Goal: Find specific page/section: Find specific page/section

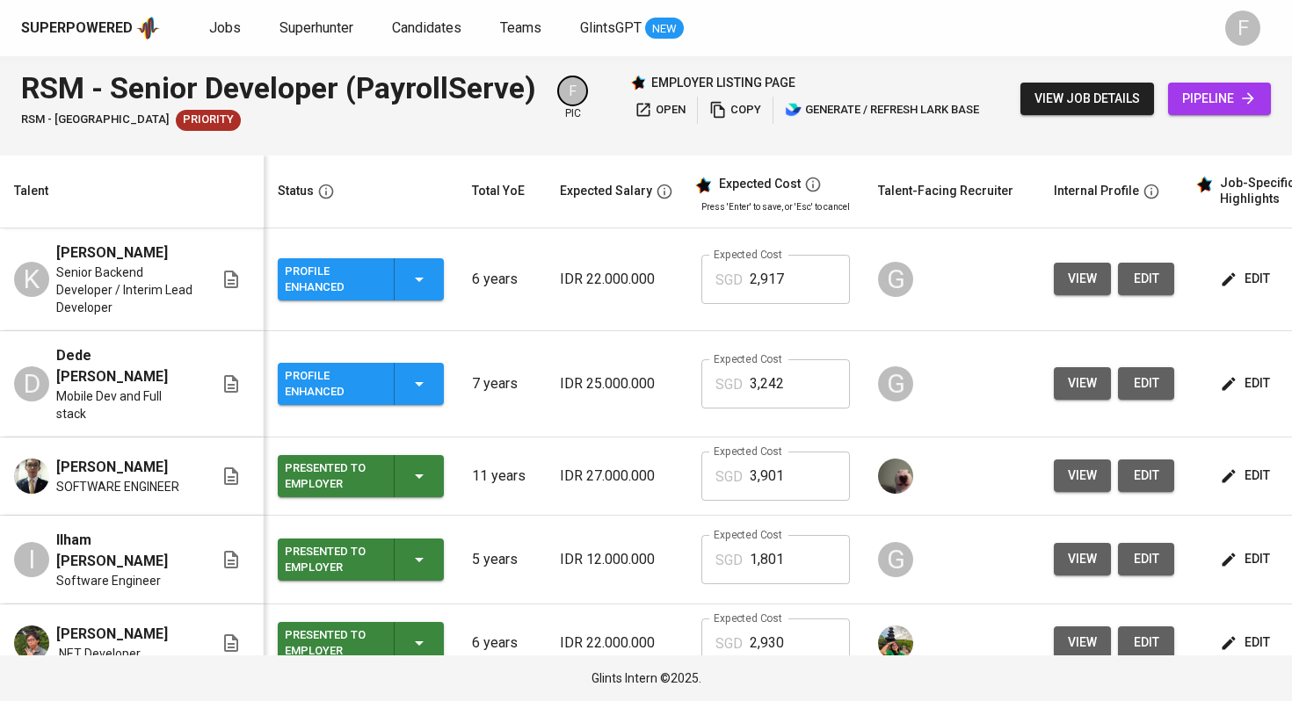
scroll to position [0, 213]
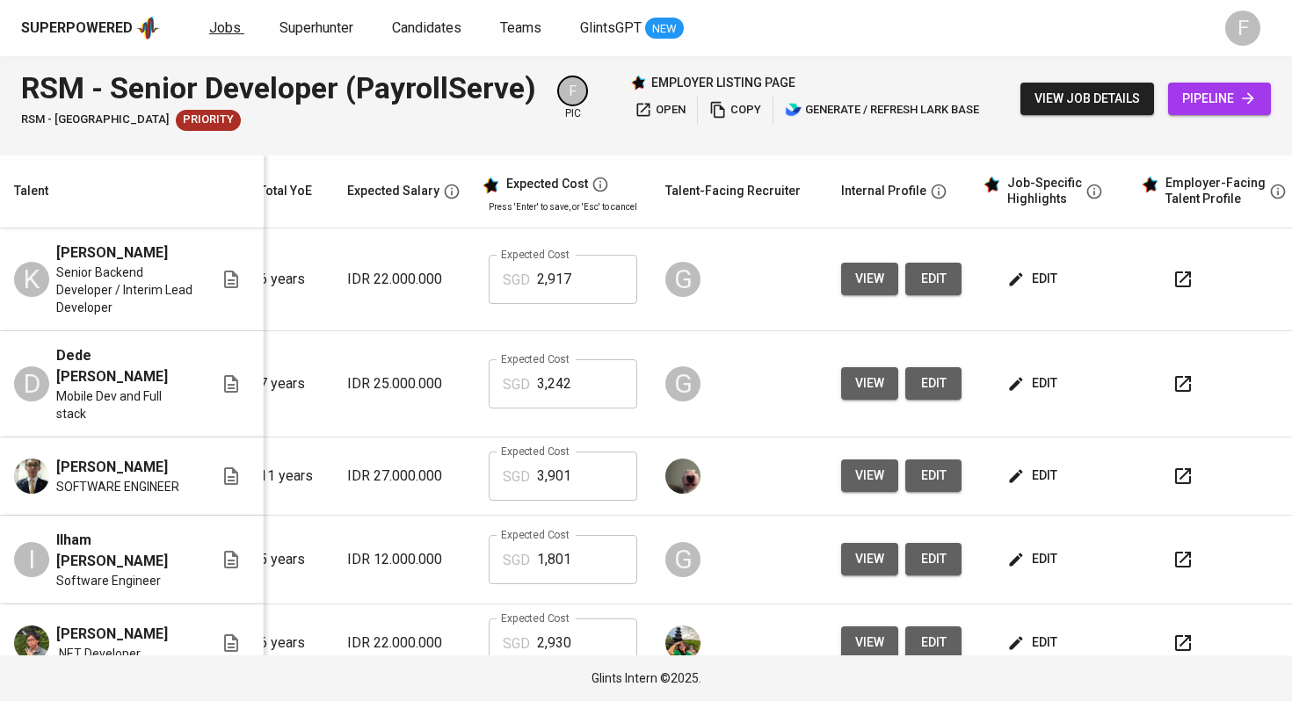
click at [219, 26] on span "Jobs" at bounding box center [225, 27] width 32 height 17
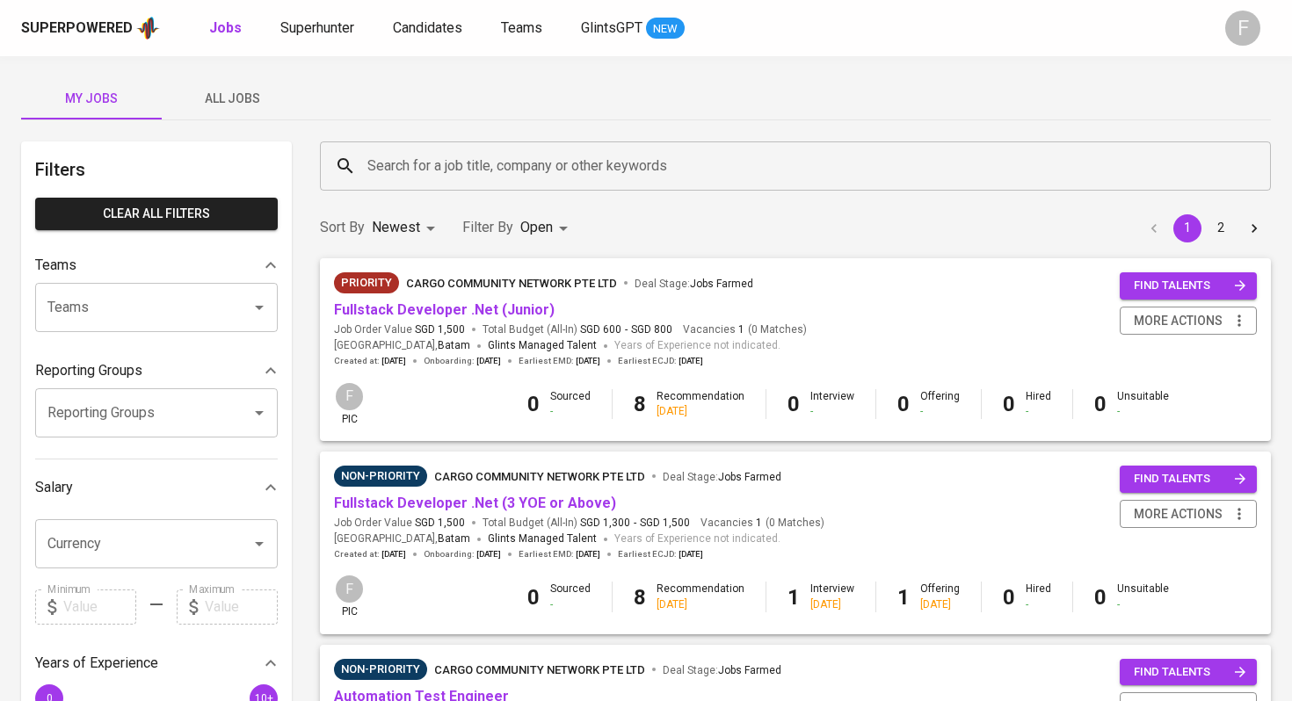
click at [488, 164] on input "Search for a job title, company or other keywords" at bounding box center [800, 165] width 874 height 33
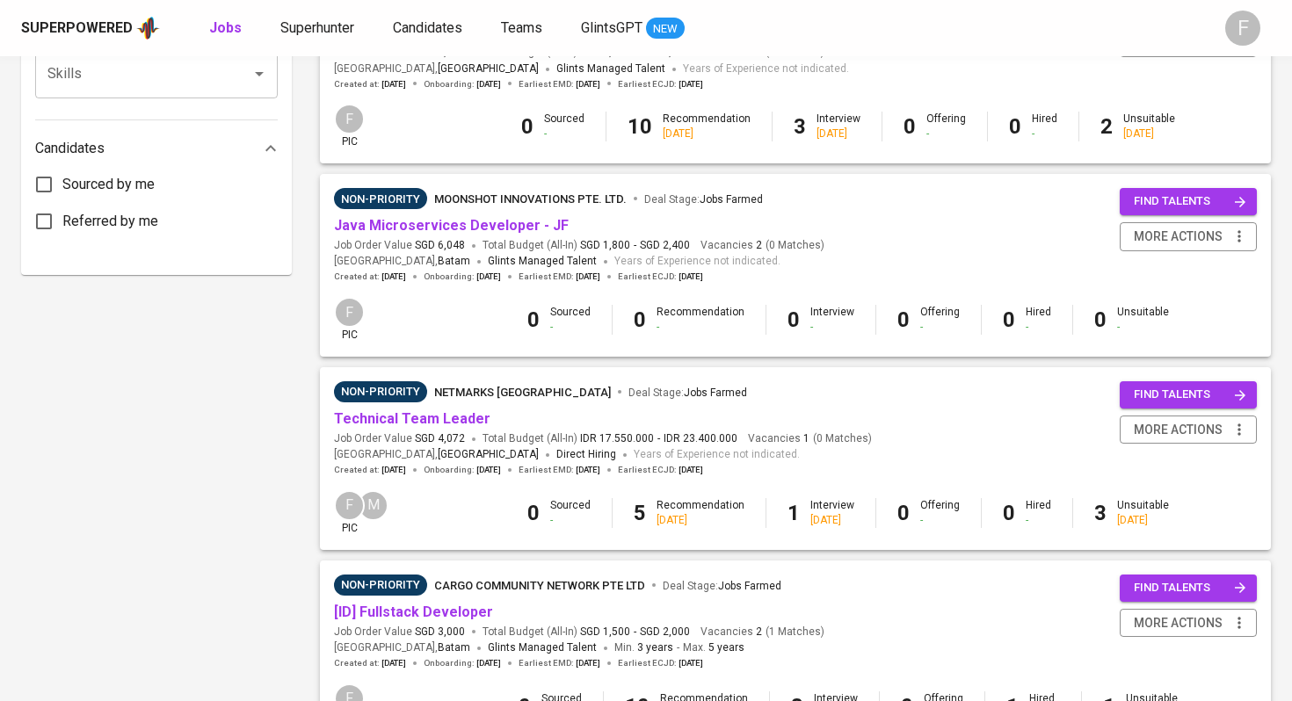
scroll to position [1603, 0]
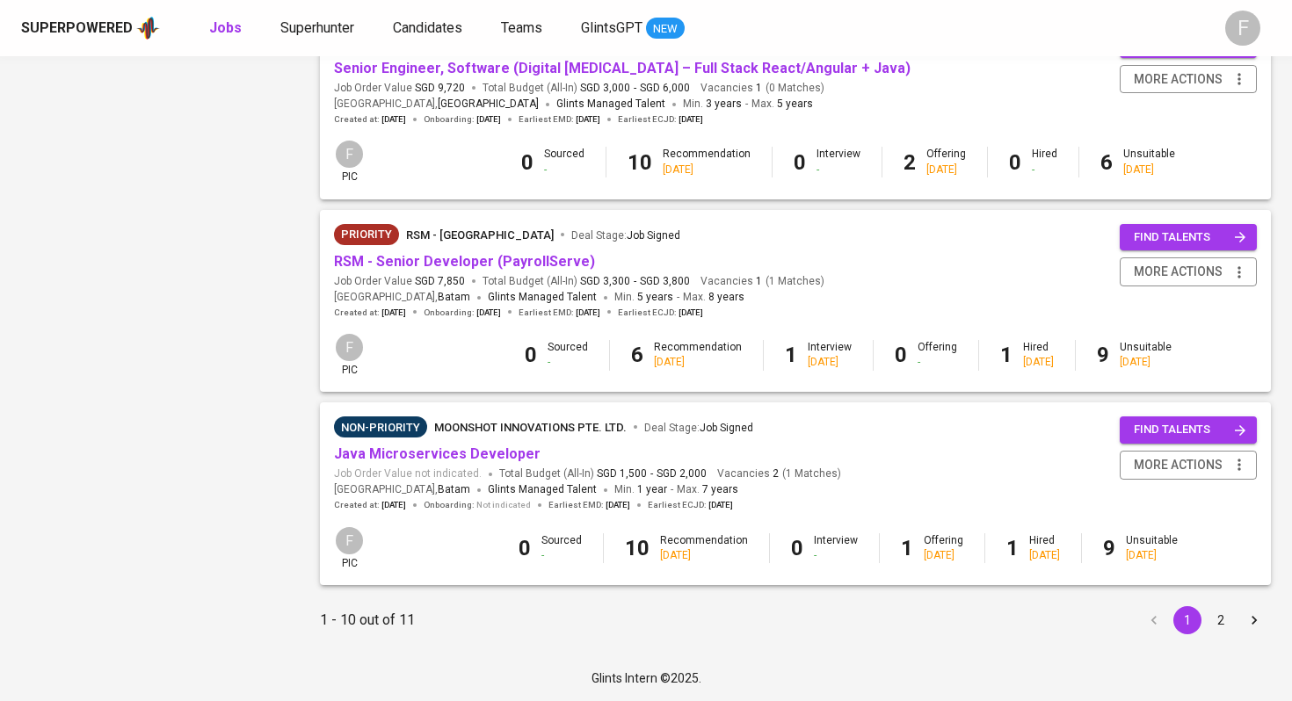
click at [1225, 627] on button "2" at bounding box center [1221, 620] width 28 height 28
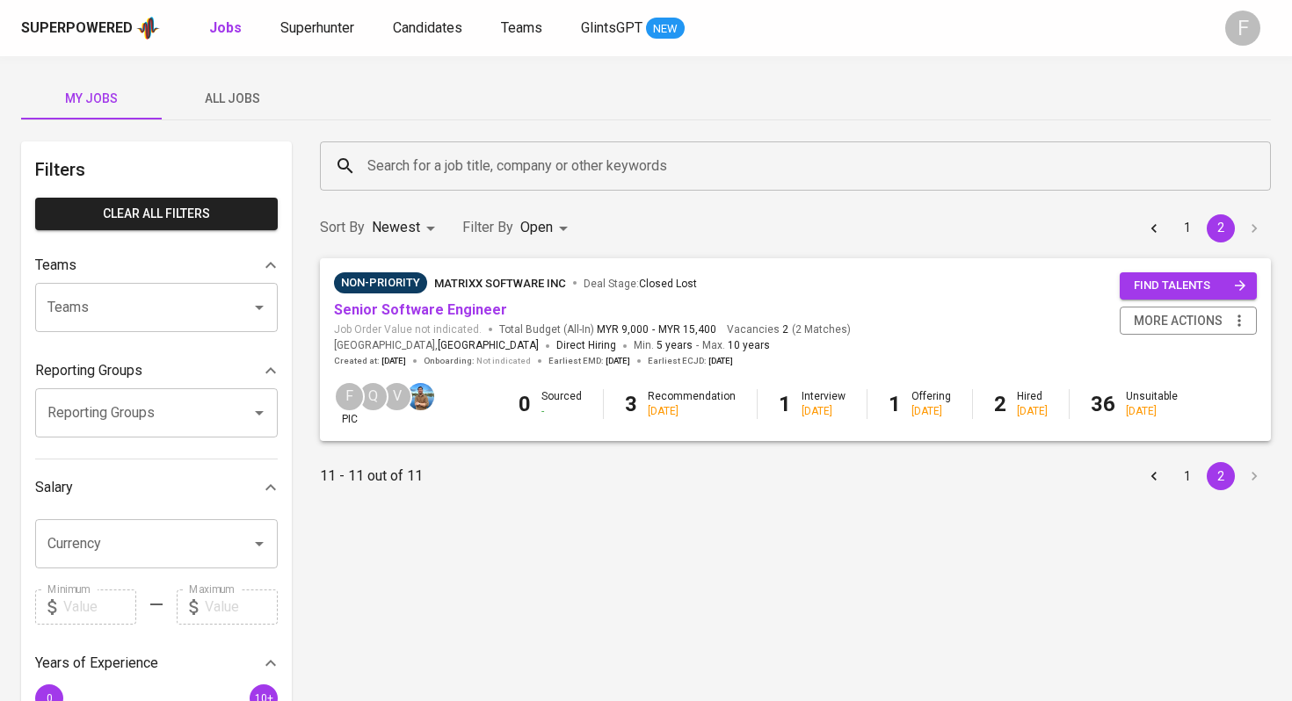
click at [1190, 475] on button "1" at bounding box center [1187, 476] width 28 height 28
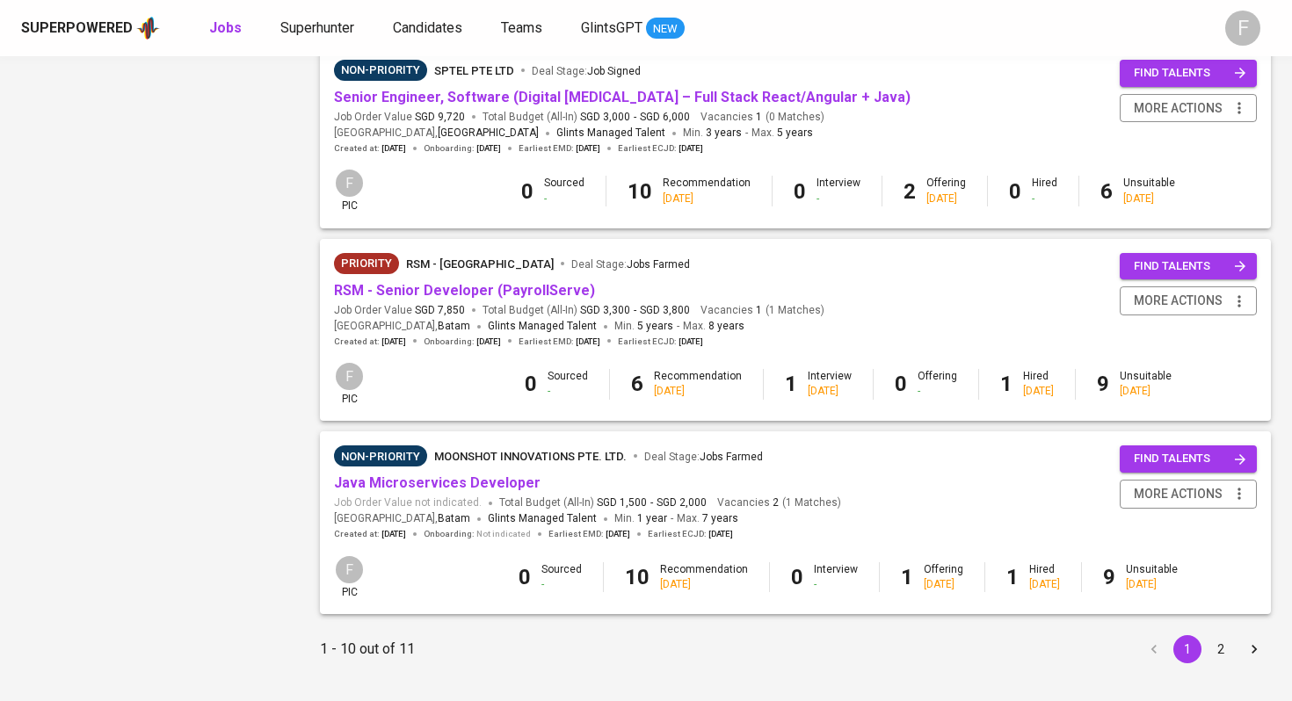
scroll to position [1603, 0]
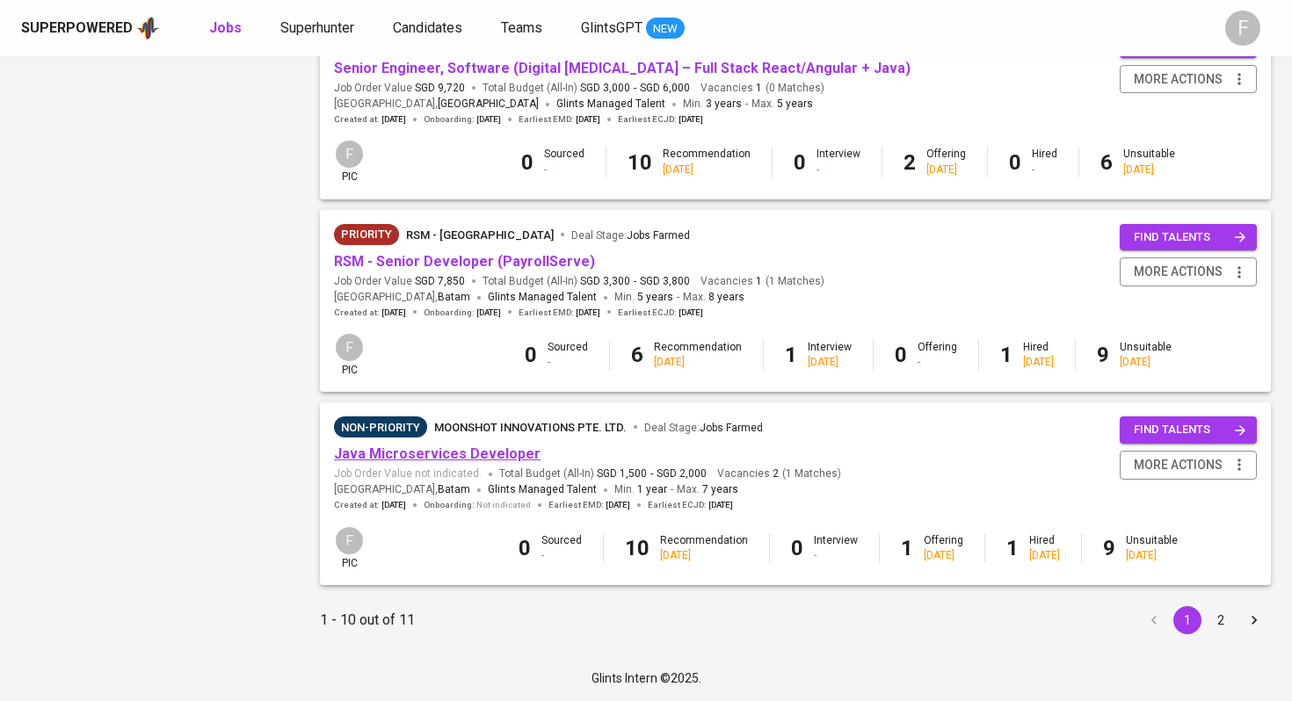
click at [456, 452] on link "Java Microservices Developer" at bounding box center [437, 454] width 207 height 17
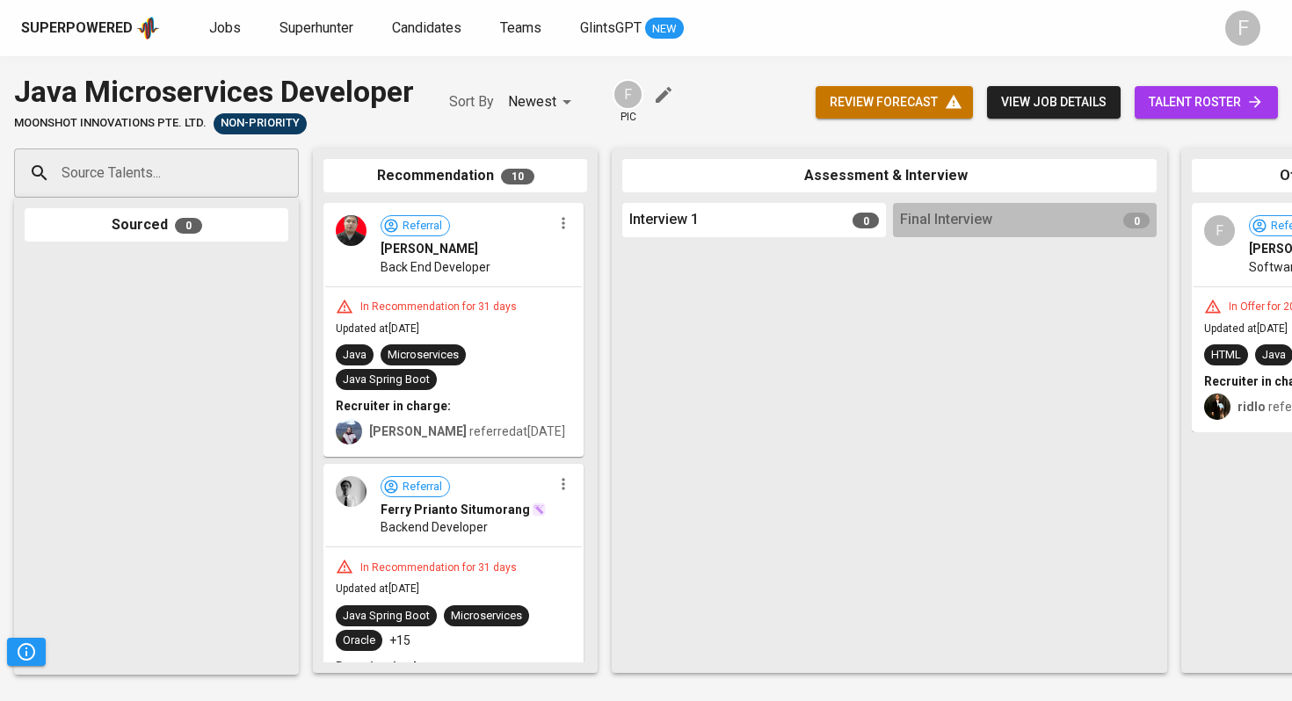
click at [1183, 102] on span "talent roster" at bounding box center [1206, 102] width 115 height 22
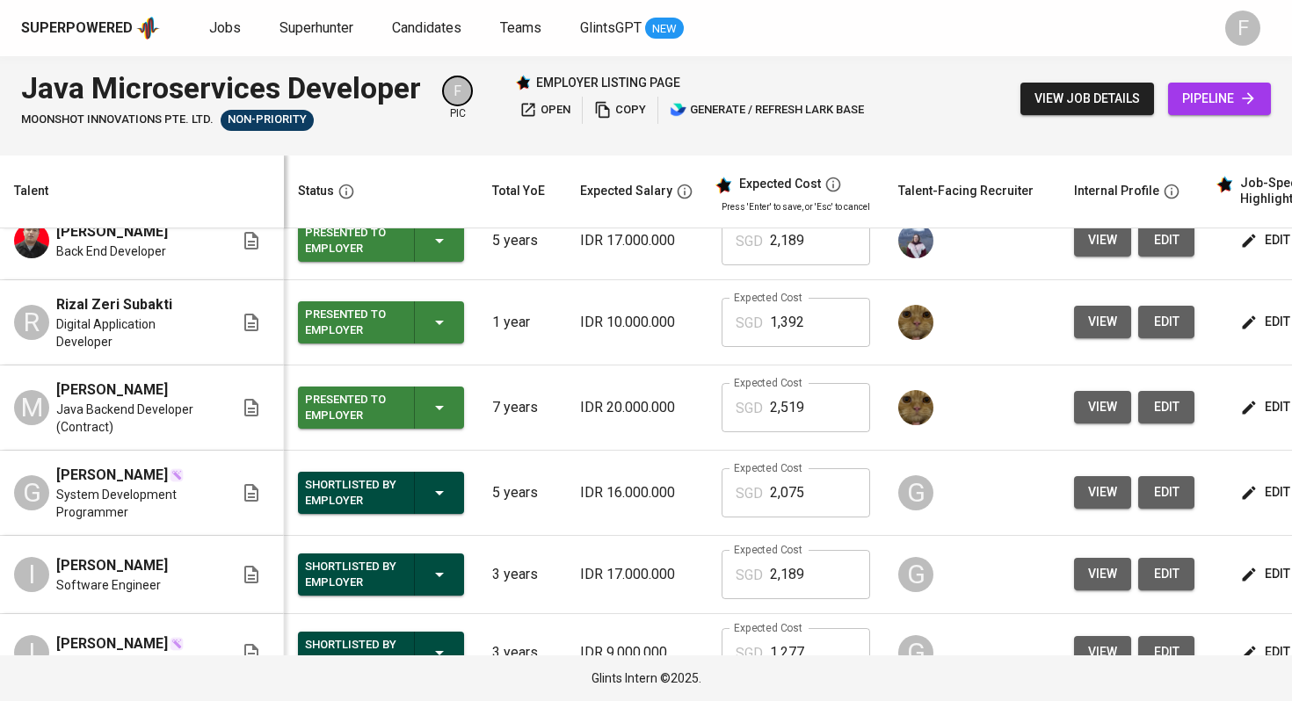
scroll to position [355, 0]
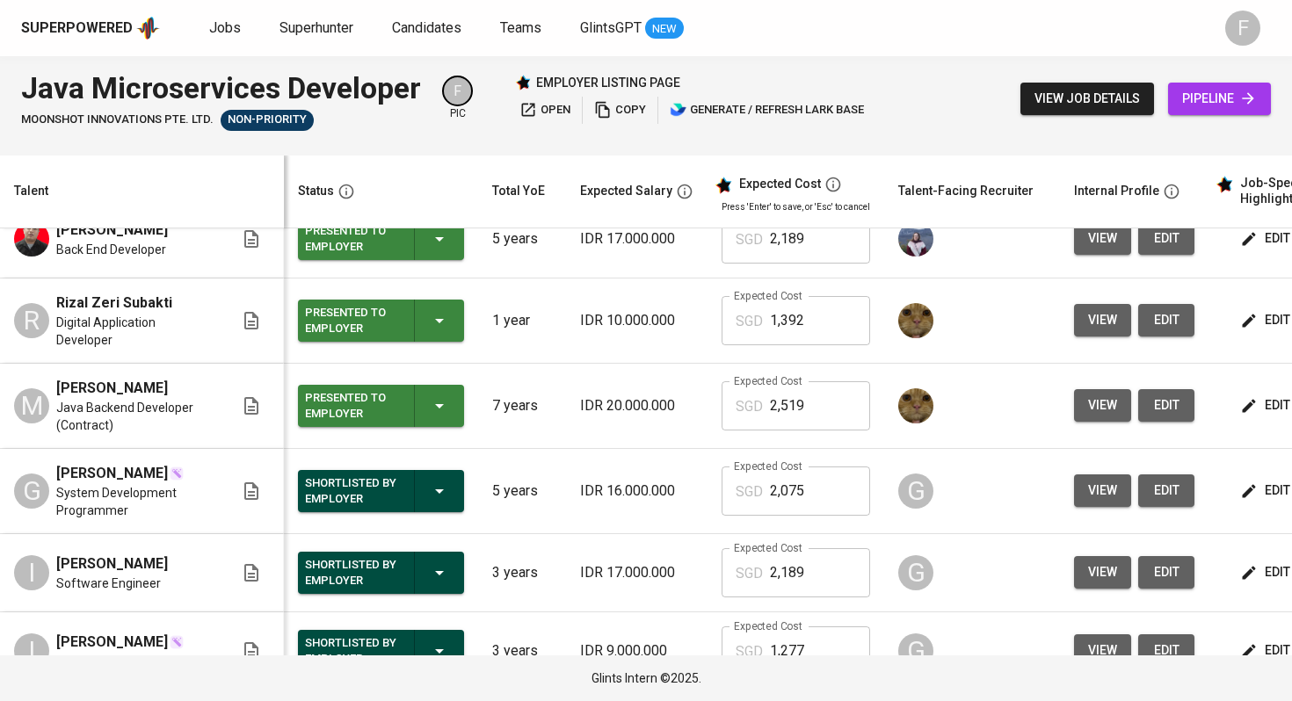
click at [100, 471] on span "[PERSON_NAME]" at bounding box center [112, 473] width 112 height 21
click at [1088, 502] on span "view" at bounding box center [1102, 491] width 29 height 22
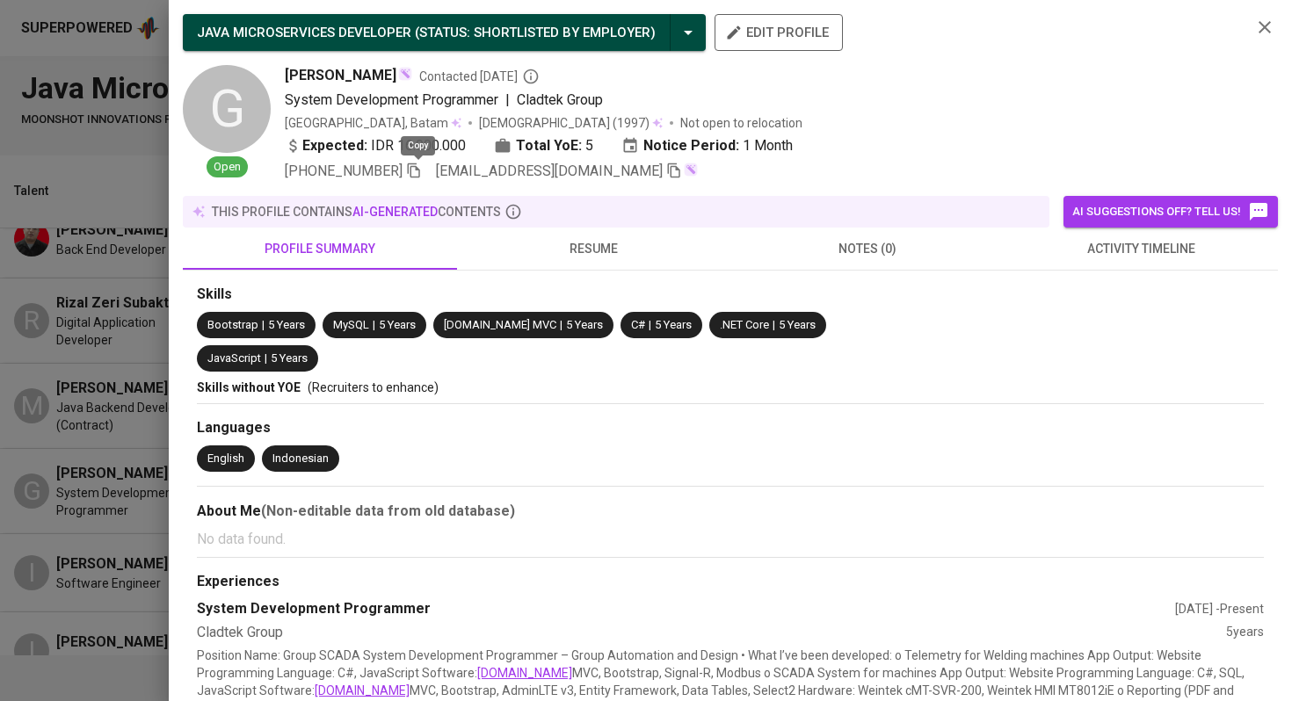
click at [416, 172] on icon "button" at bounding box center [414, 171] width 16 height 16
